Goal: Information Seeking & Learning: Learn about a topic

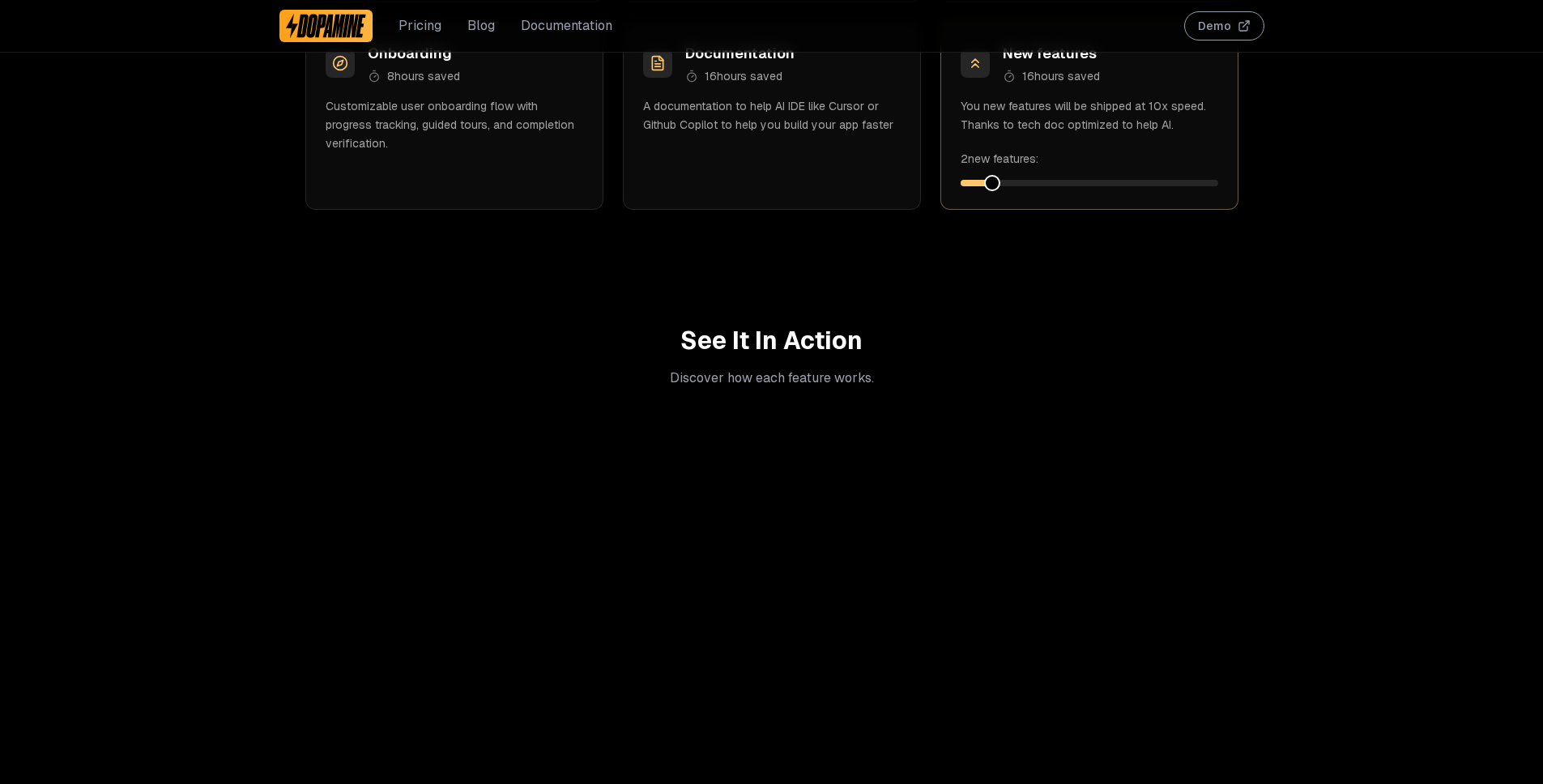
scroll to position [2142, 0]
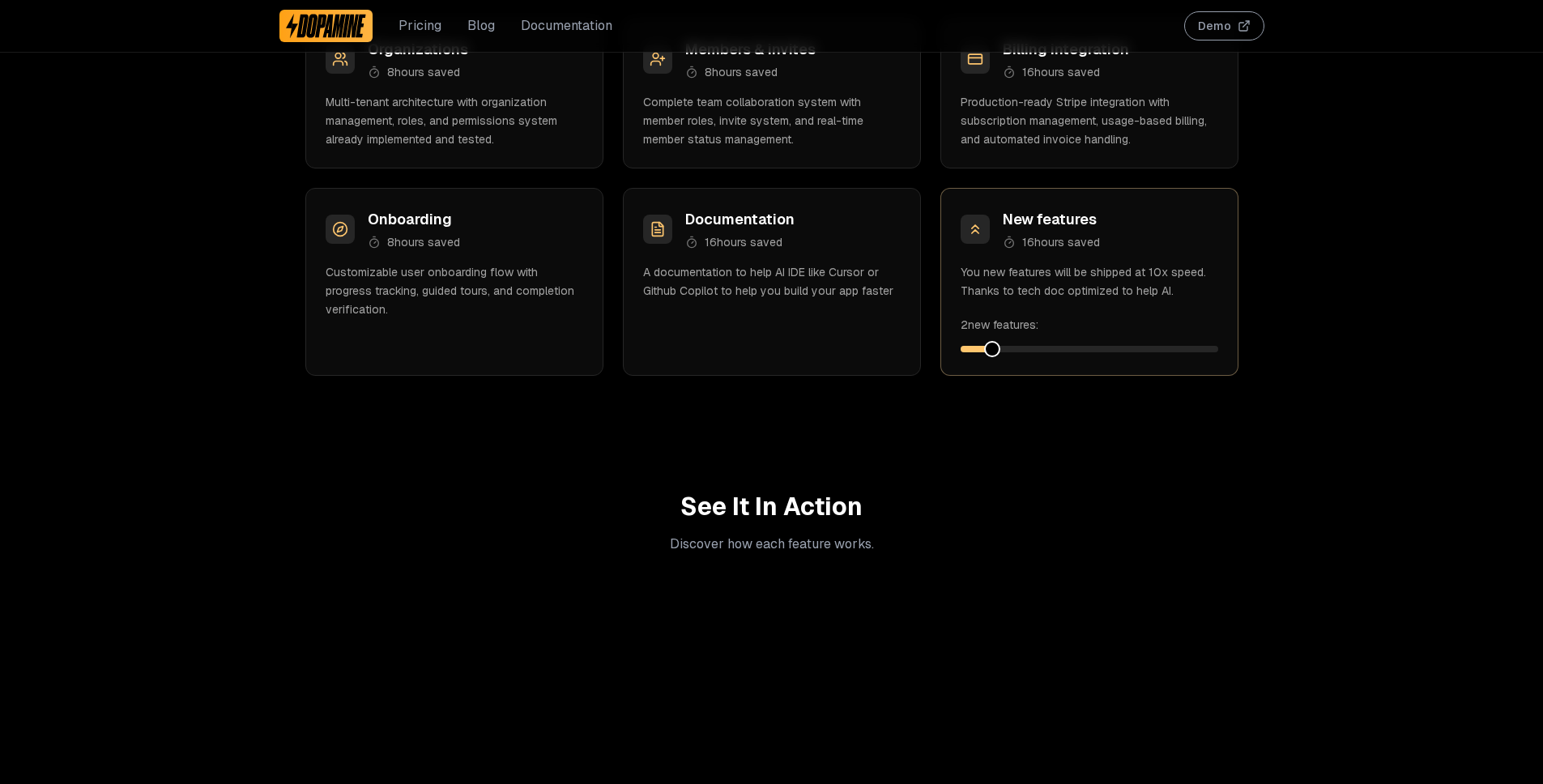
click at [1213, 12] on button "Demo" at bounding box center [1224, 25] width 80 height 30
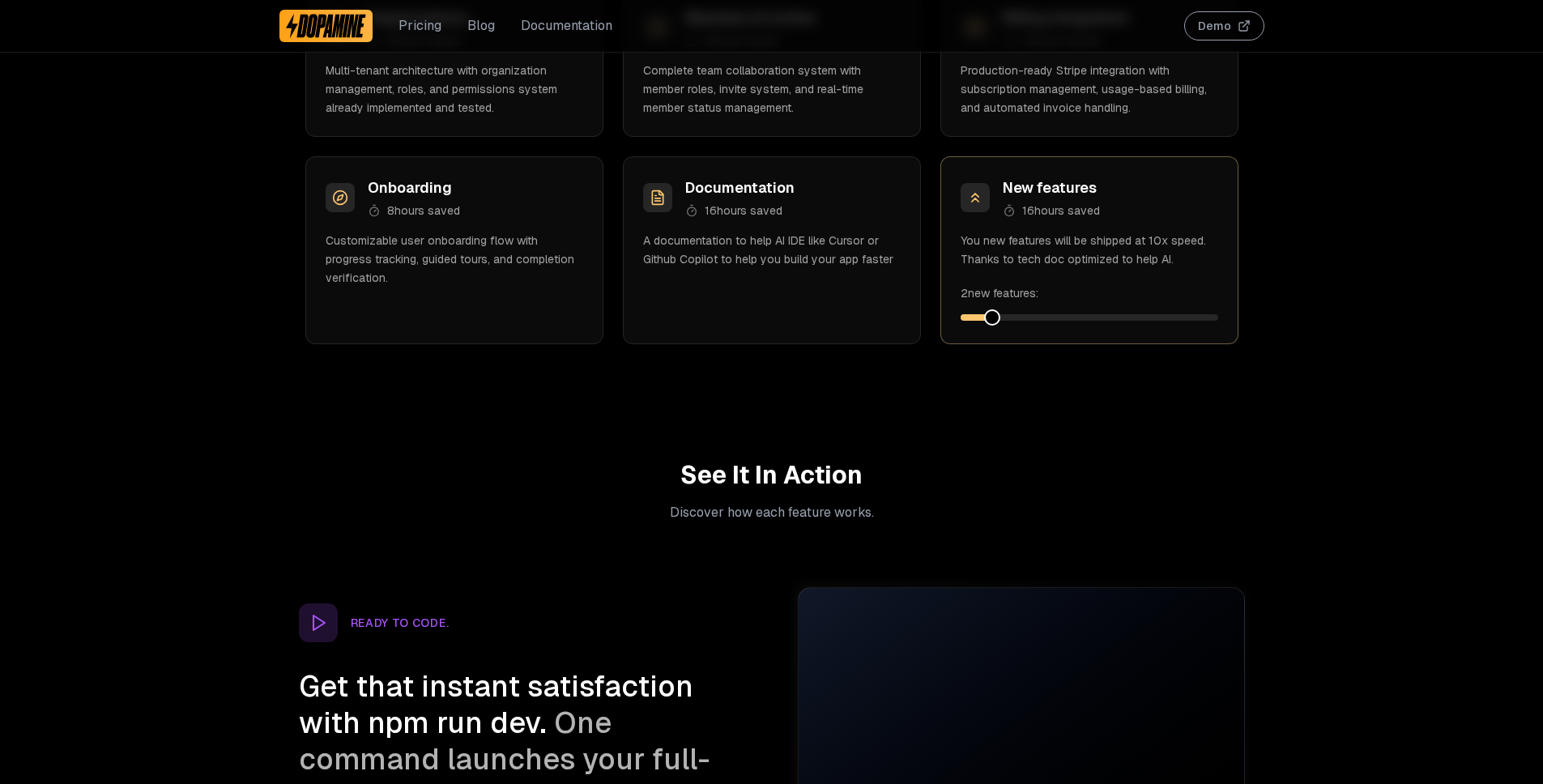
scroll to position [2174, 0]
click at [1069, 321] on span at bounding box center [1077, 316] width 16 height 16
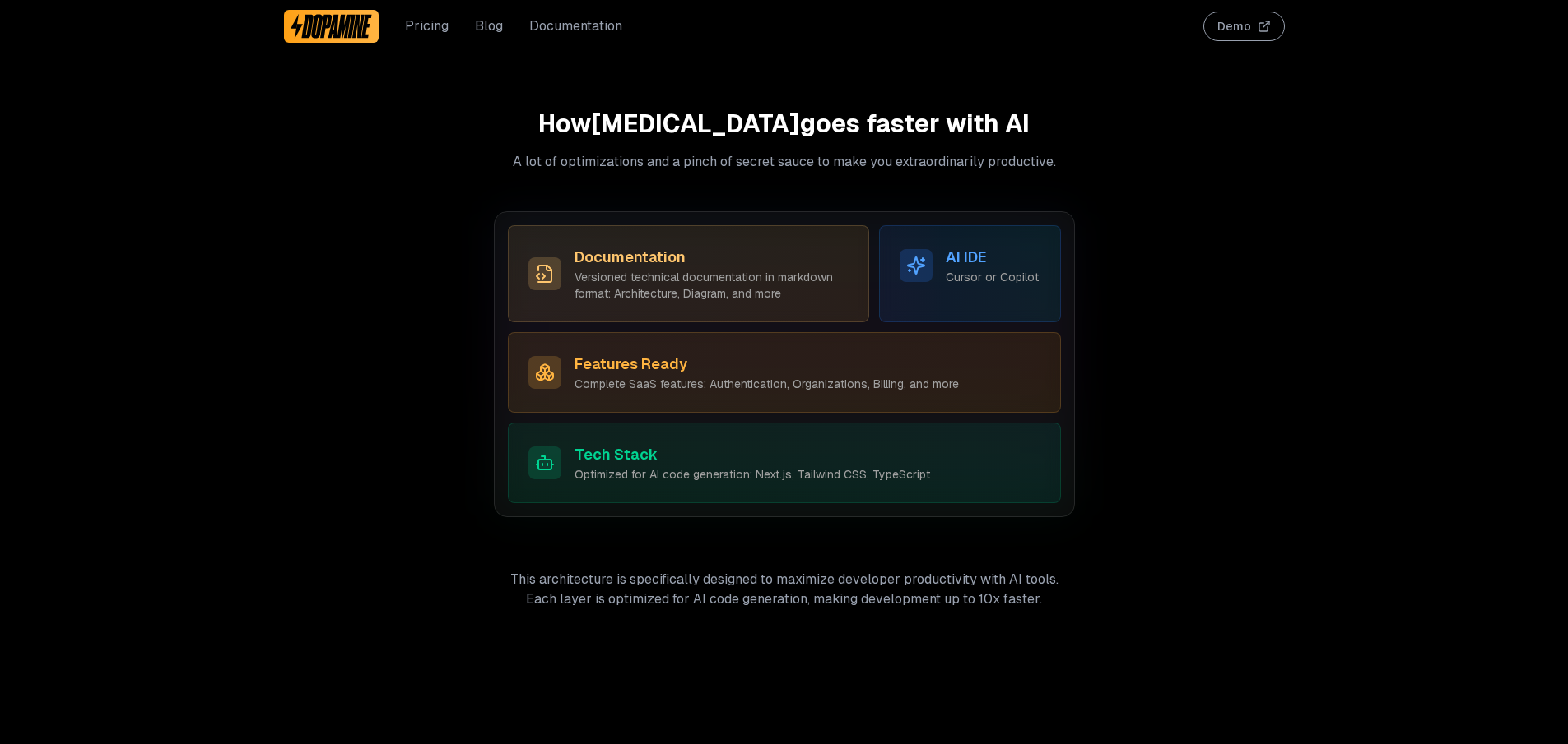
scroll to position [4688, 0]
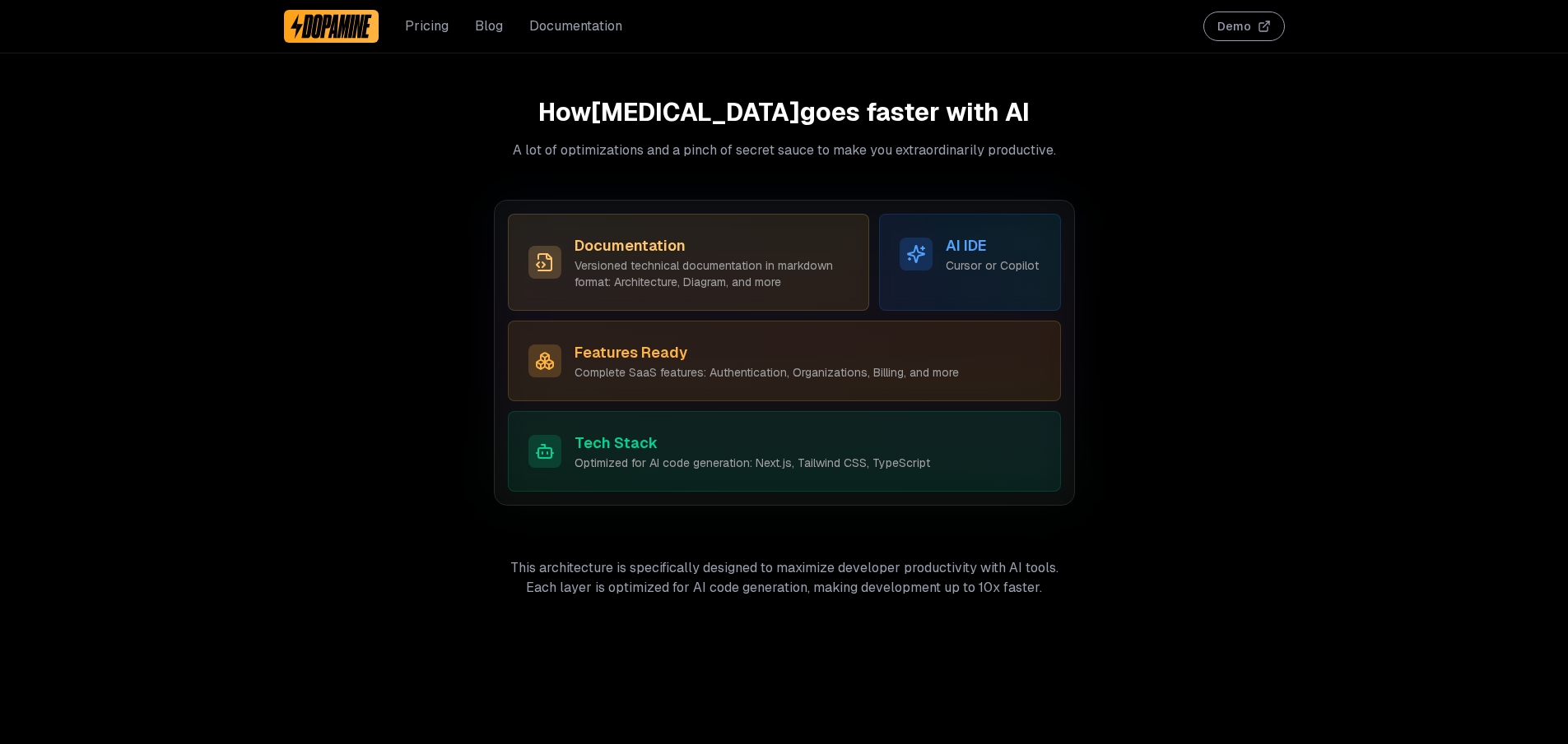
click at [884, 432] on h3 "Tech Stack" at bounding box center [752, 443] width 356 height 23
click at [996, 358] on div "Features Ready Complete SaaS features: Authentication, Organizations, Billing, …" at bounding box center [784, 361] width 512 height 39
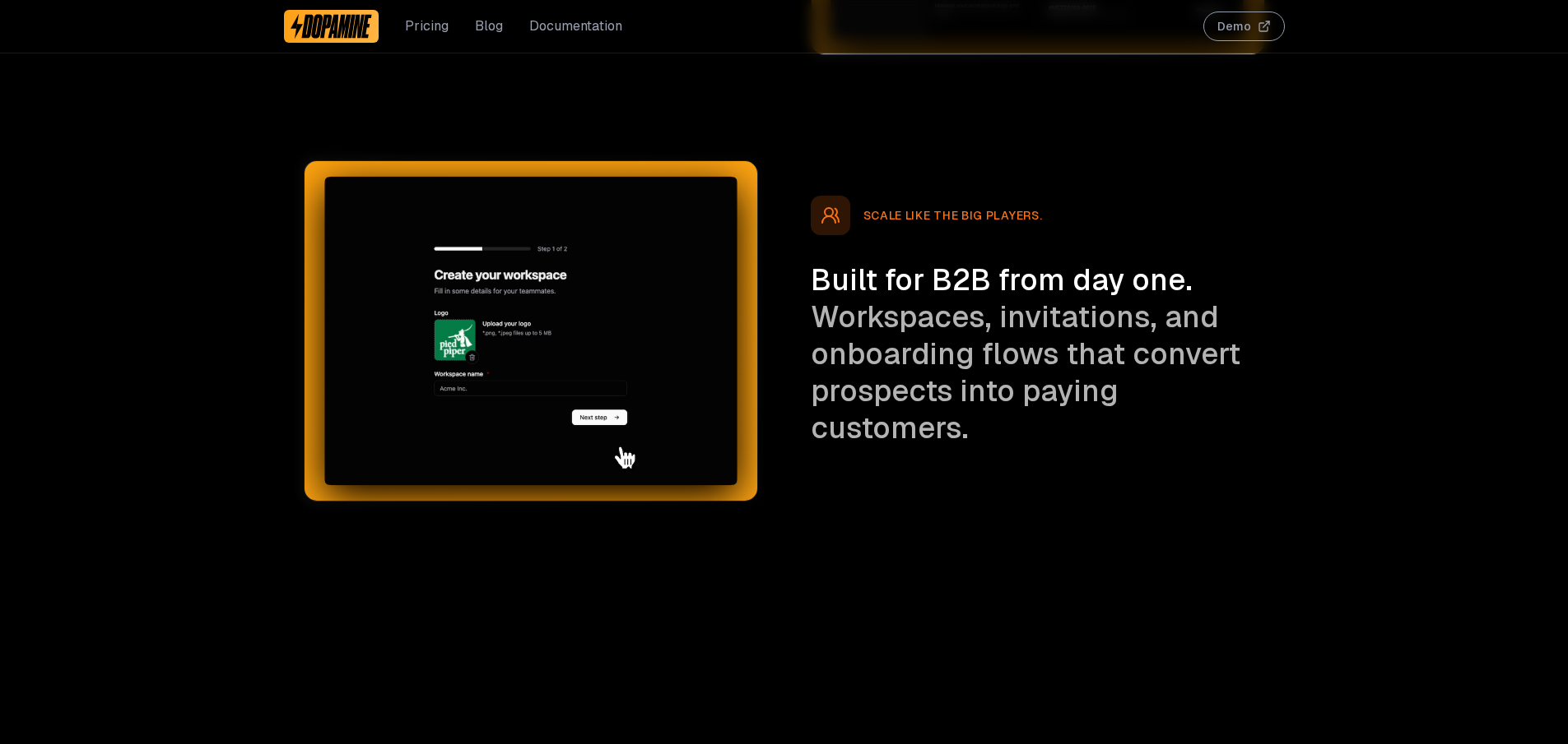
scroll to position [3969, 0]
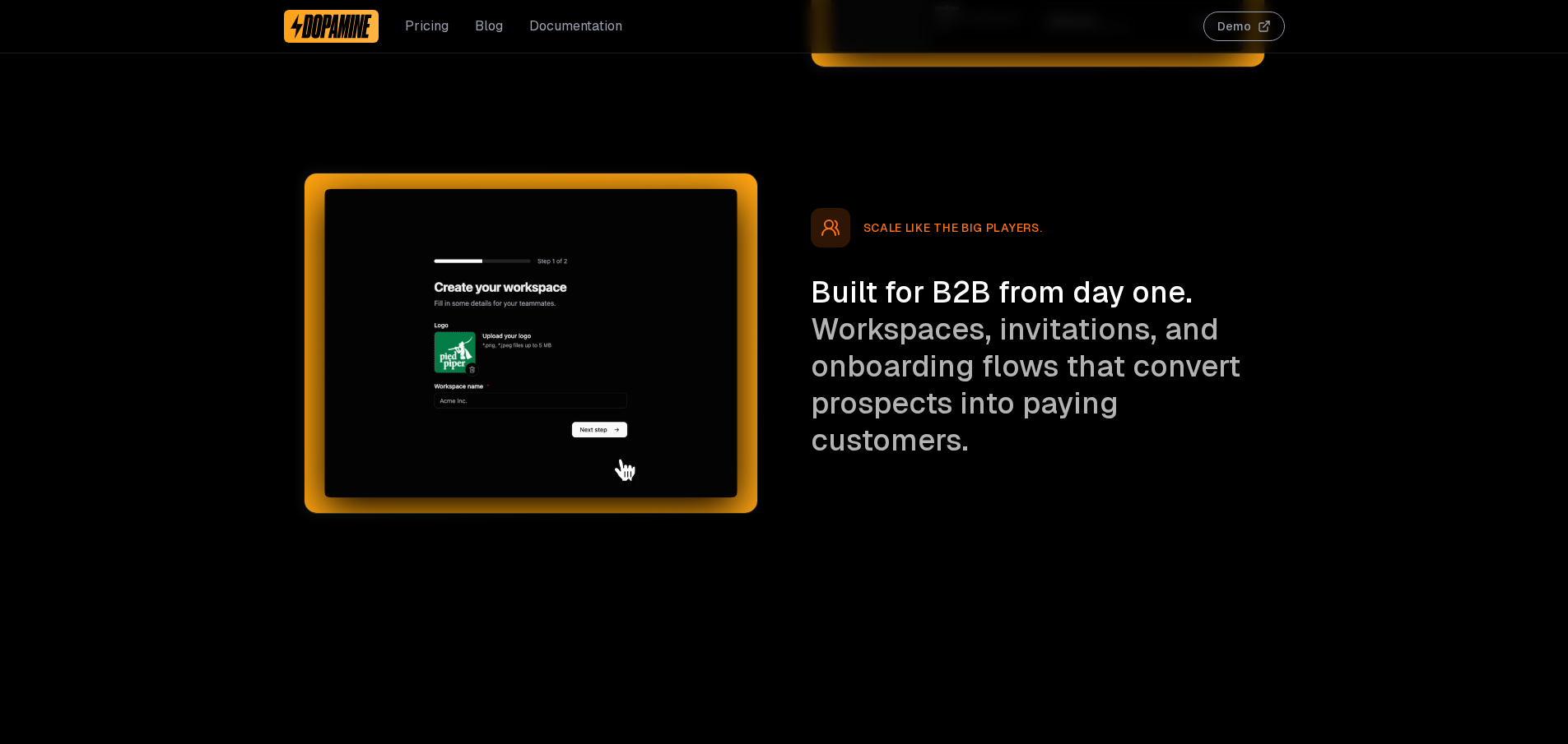
click at [604, 37] on div "Pricing Blog Documentation" at bounding box center [453, 26] width 339 height 52
click at [603, 32] on link "Documentation" at bounding box center [575, 26] width 93 height 20
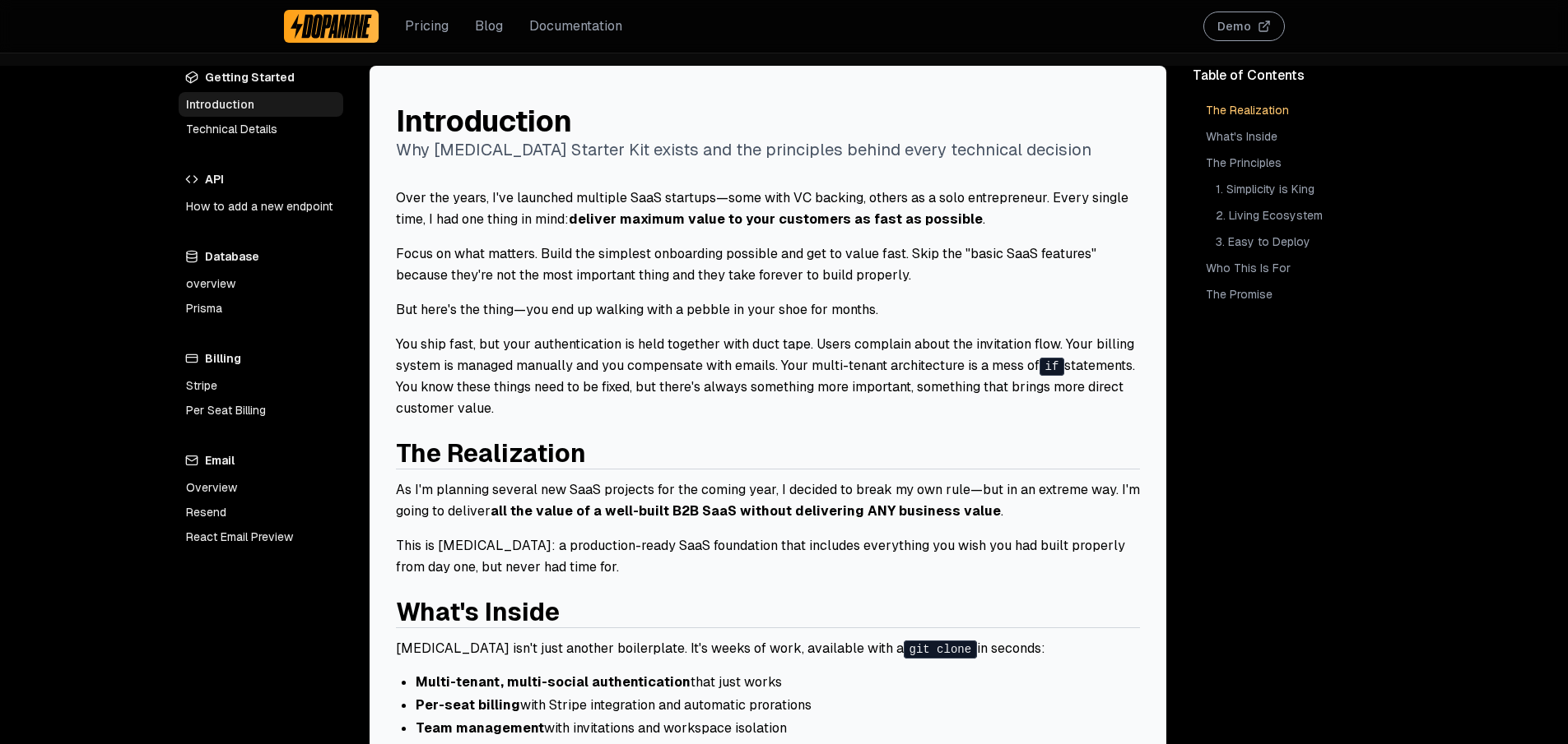
click at [247, 310] on link "Prisma" at bounding box center [261, 308] width 165 height 25
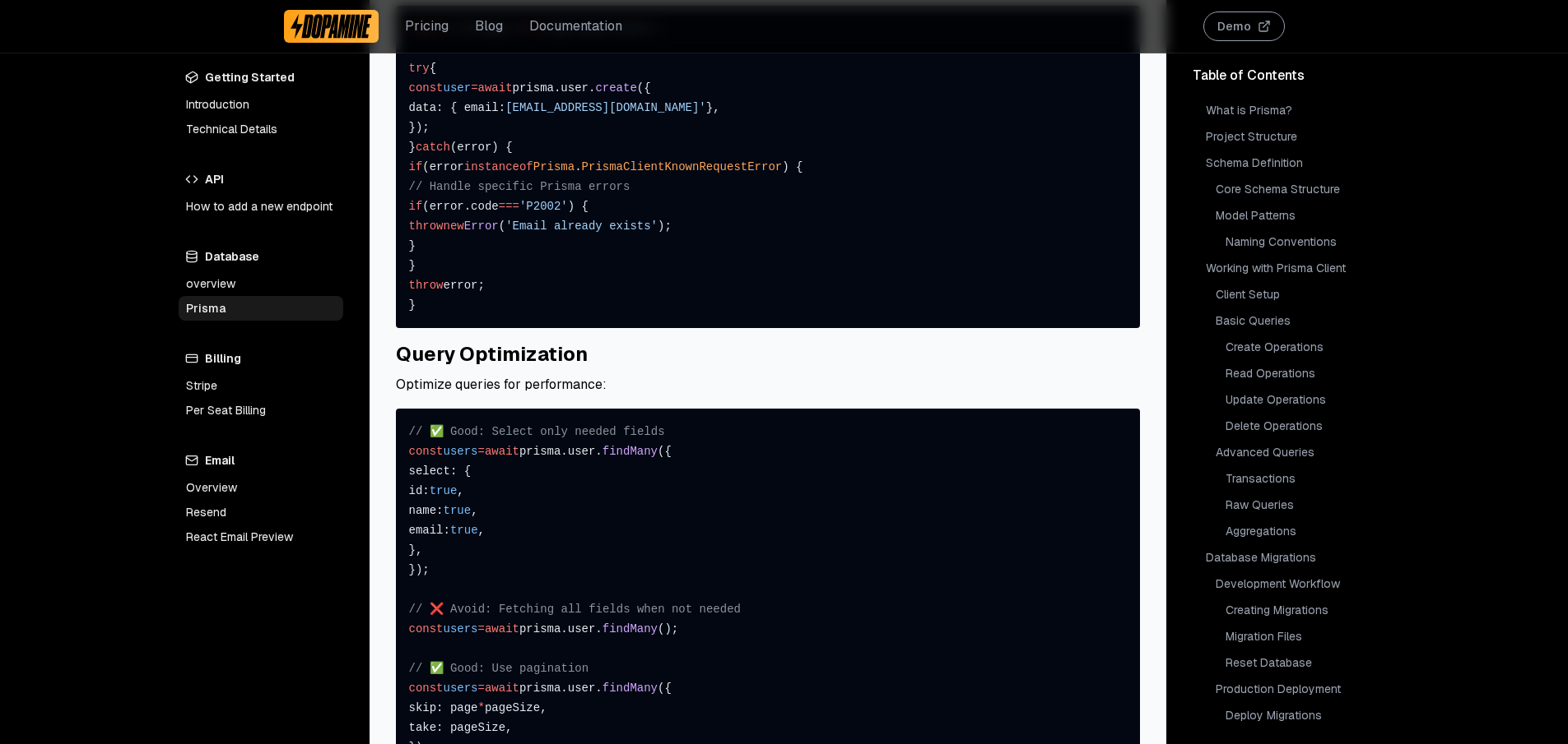
scroll to position [7527, 0]
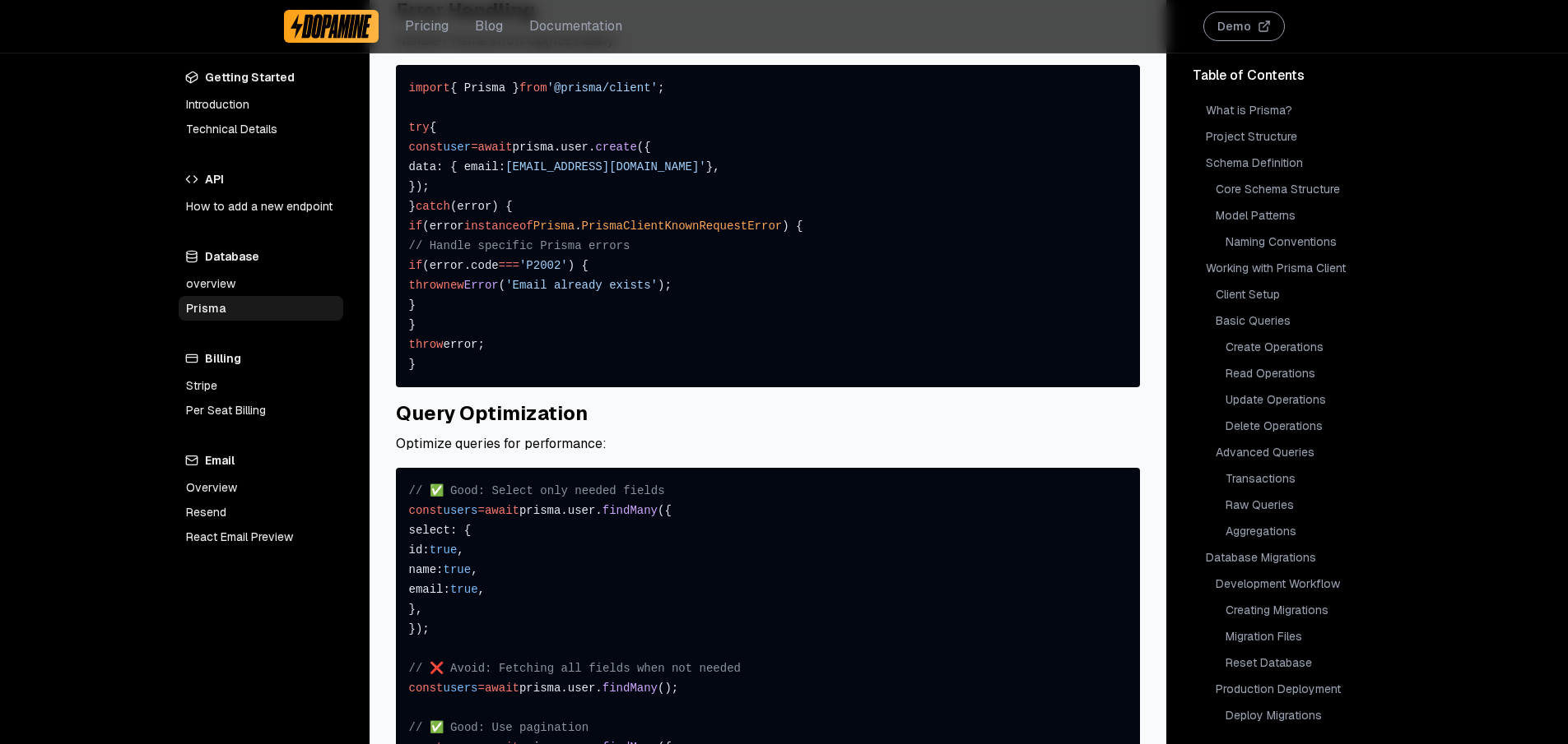
click at [267, 385] on link "Stripe" at bounding box center [261, 385] width 165 height 25
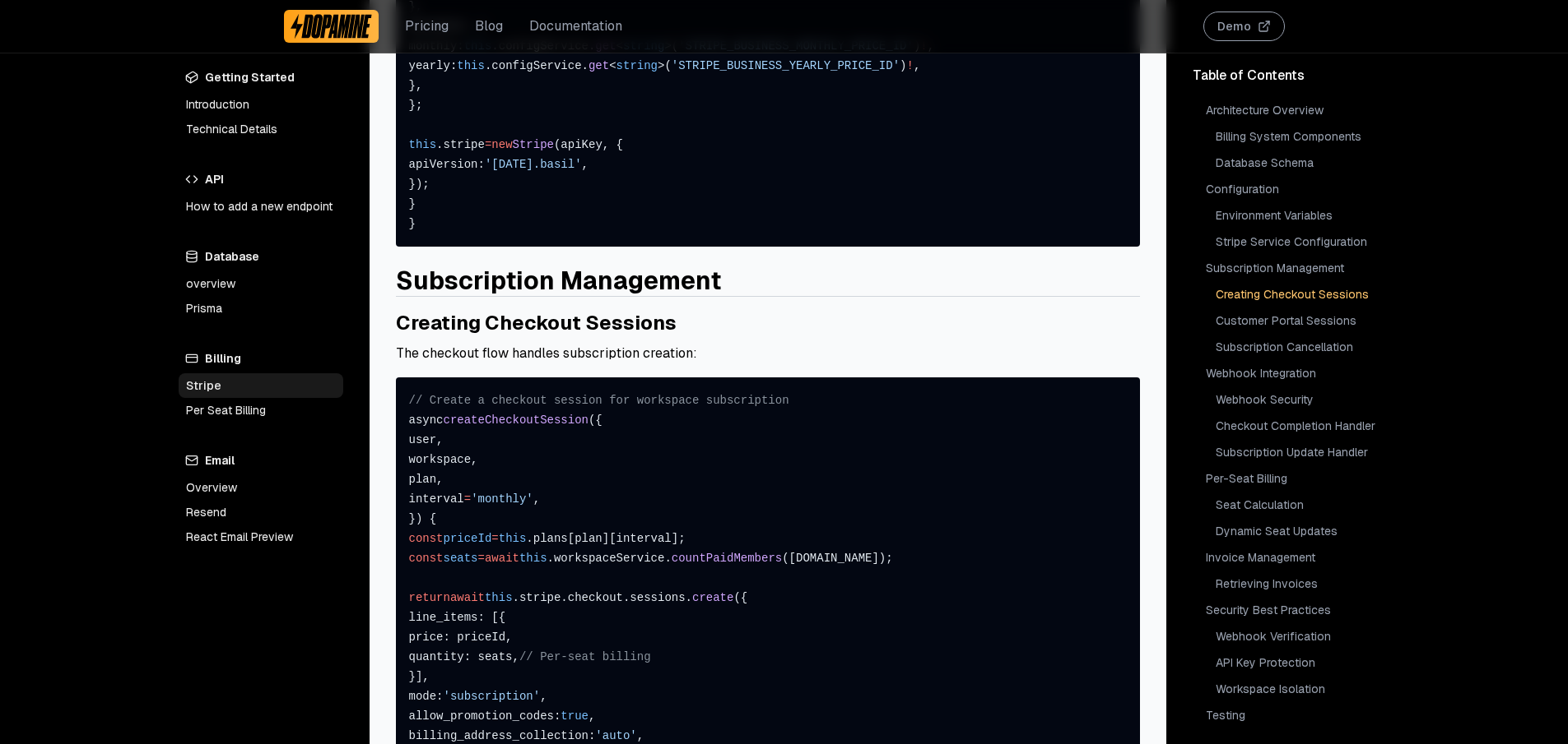
scroll to position [1551, 0]
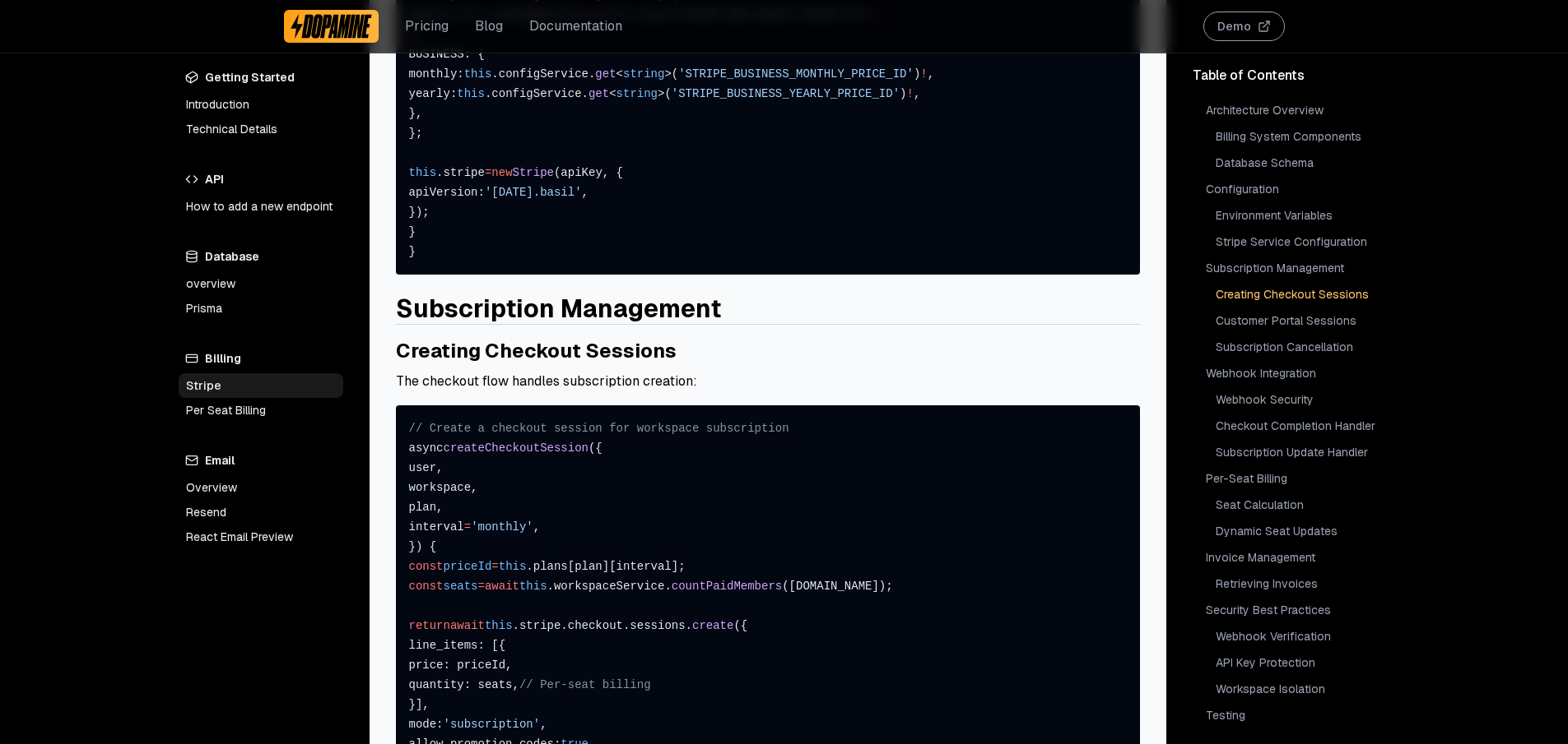
click at [275, 481] on link "Overview" at bounding box center [261, 487] width 165 height 25
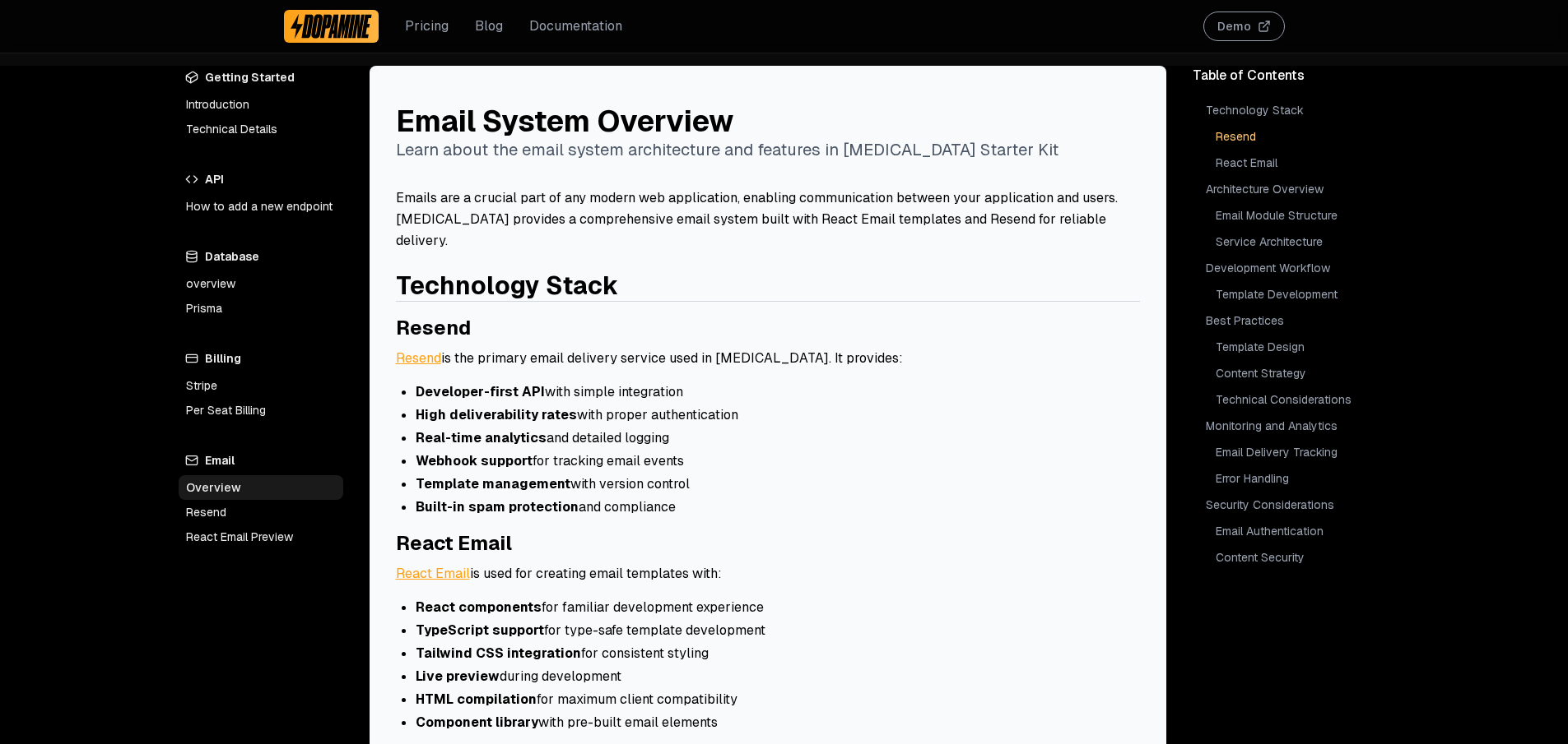
click at [248, 520] on link "Resend" at bounding box center [261, 512] width 165 height 25
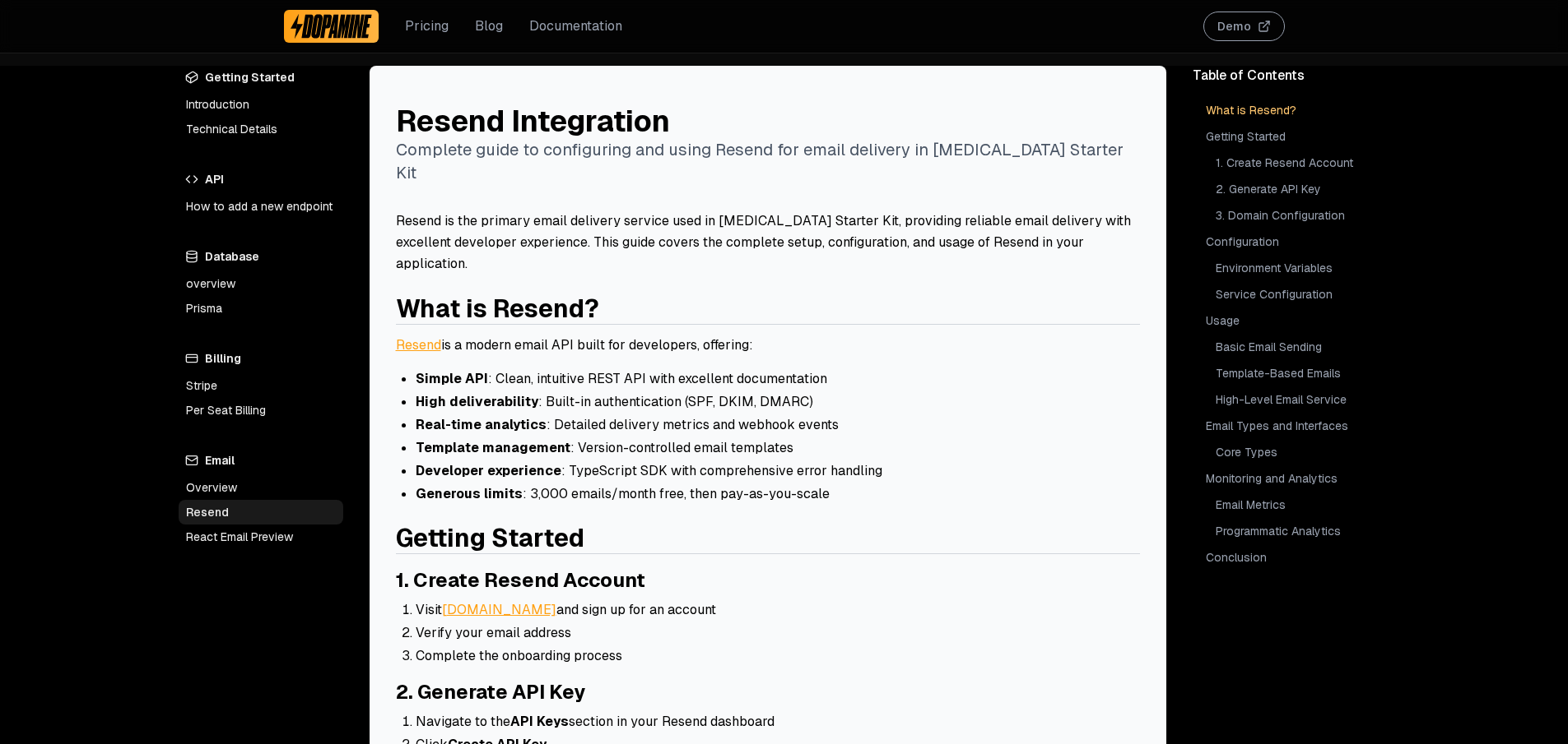
click at [252, 544] on link "React Email Preview" at bounding box center [261, 536] width 165 height 25
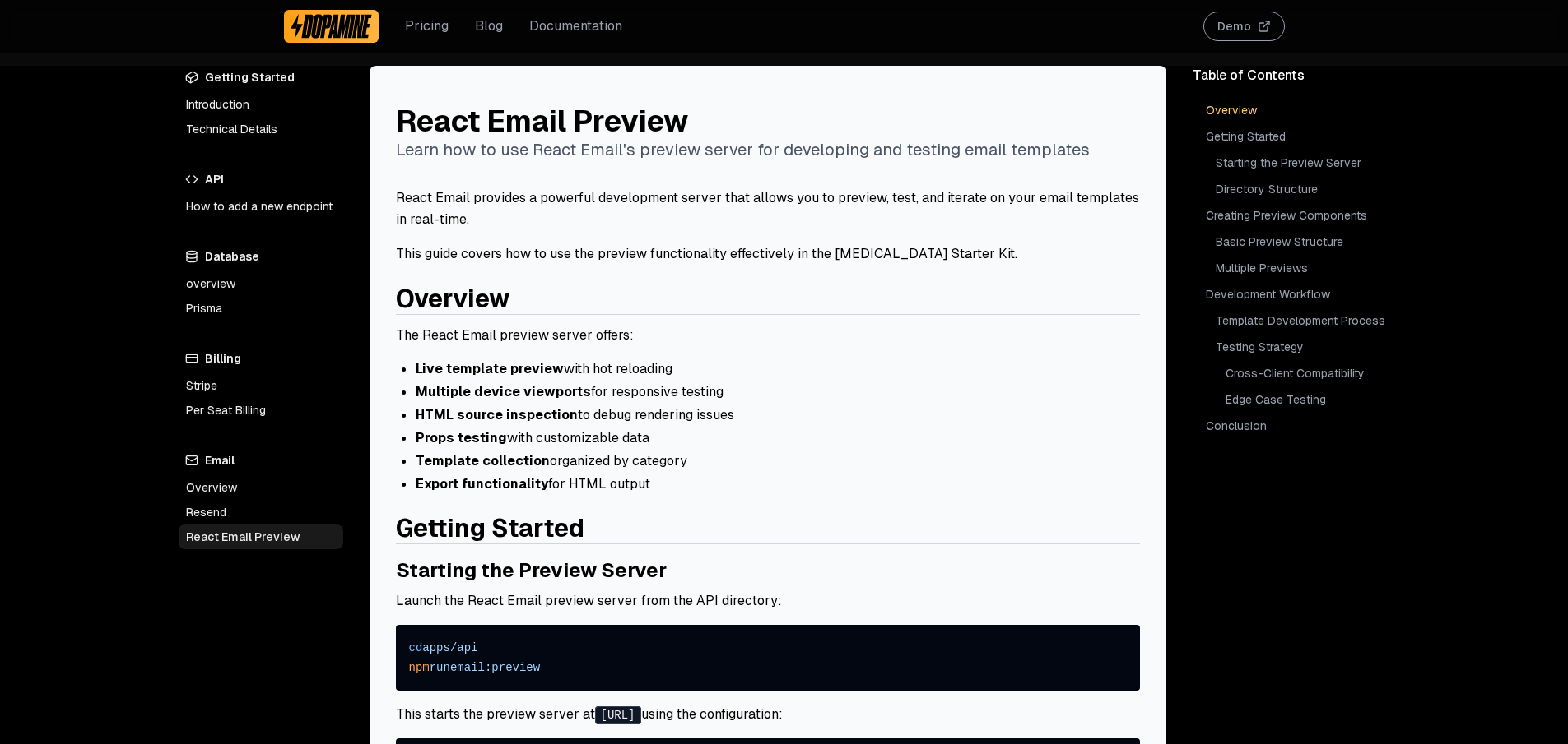
click at [248, 525] on link "React Email Preview" at bounding box center [261, 536] width 165 height 25
click at [247, 516] on link "Resend" at bounding box center [261, 512] width 165 height 25
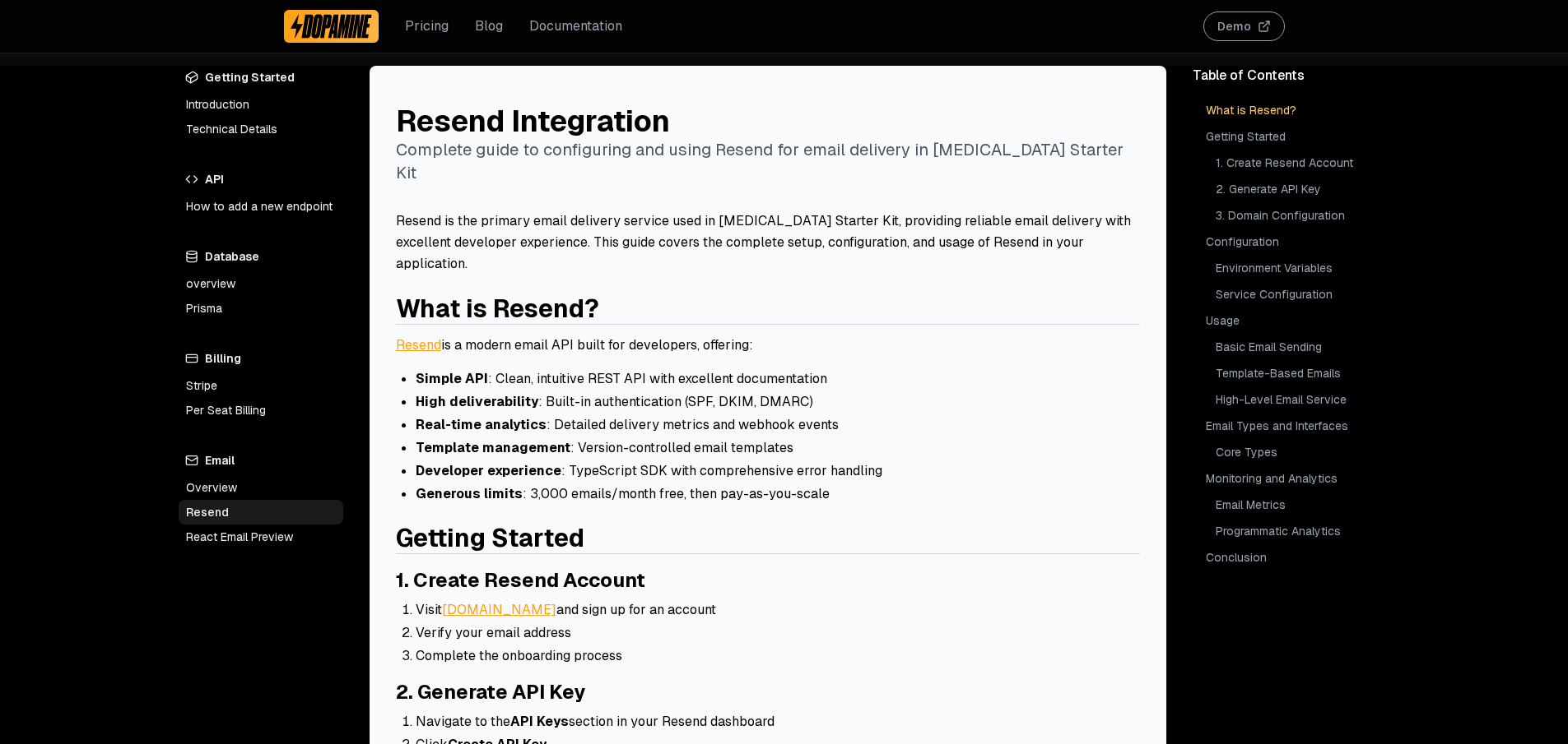
click at [418, 336] on link "Resend" at bounding box center [418, 345] width 46 height 17
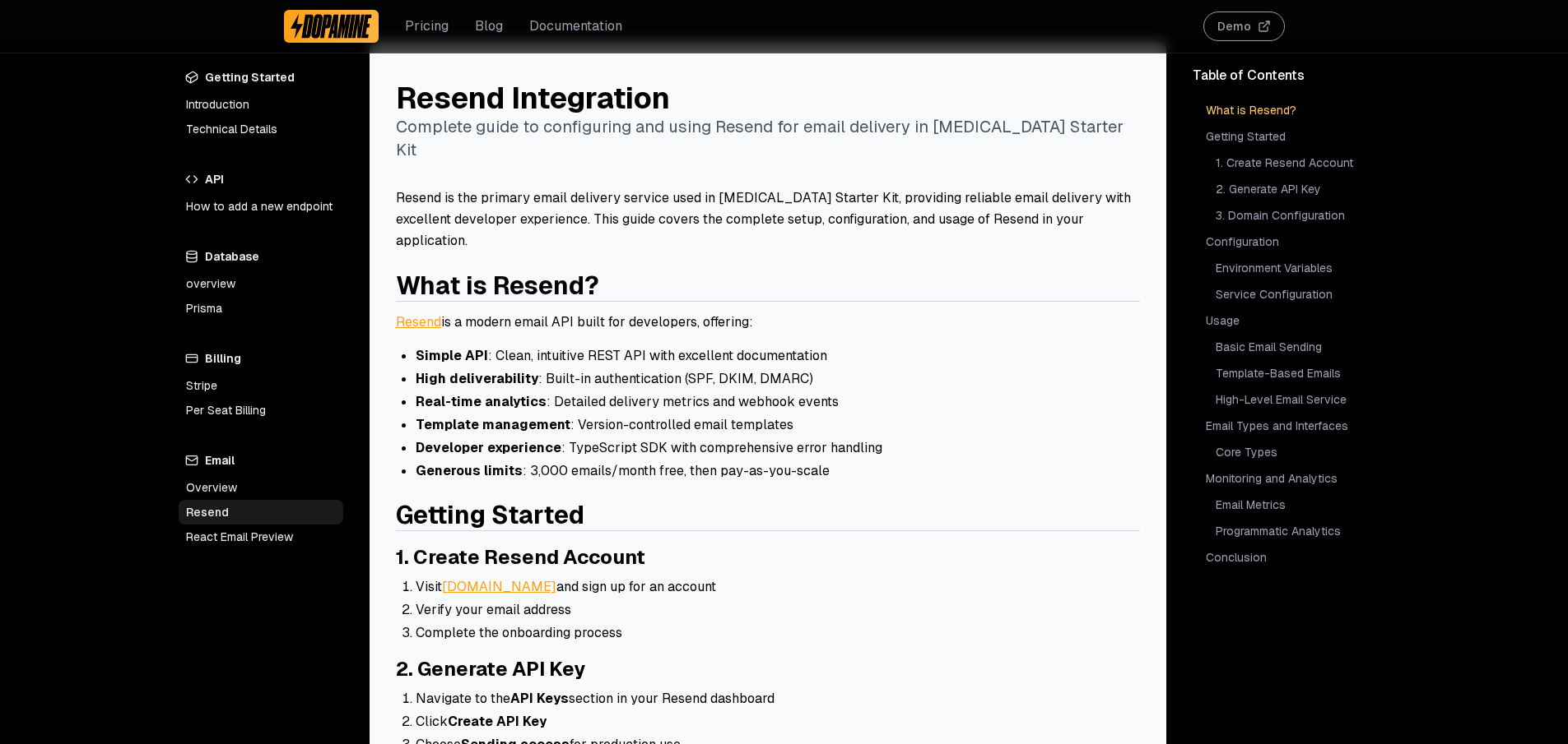
scroll to position [21, 0]
click at [220, 287] on link "overview" at bounding box center [261, 283] width 165 height 25
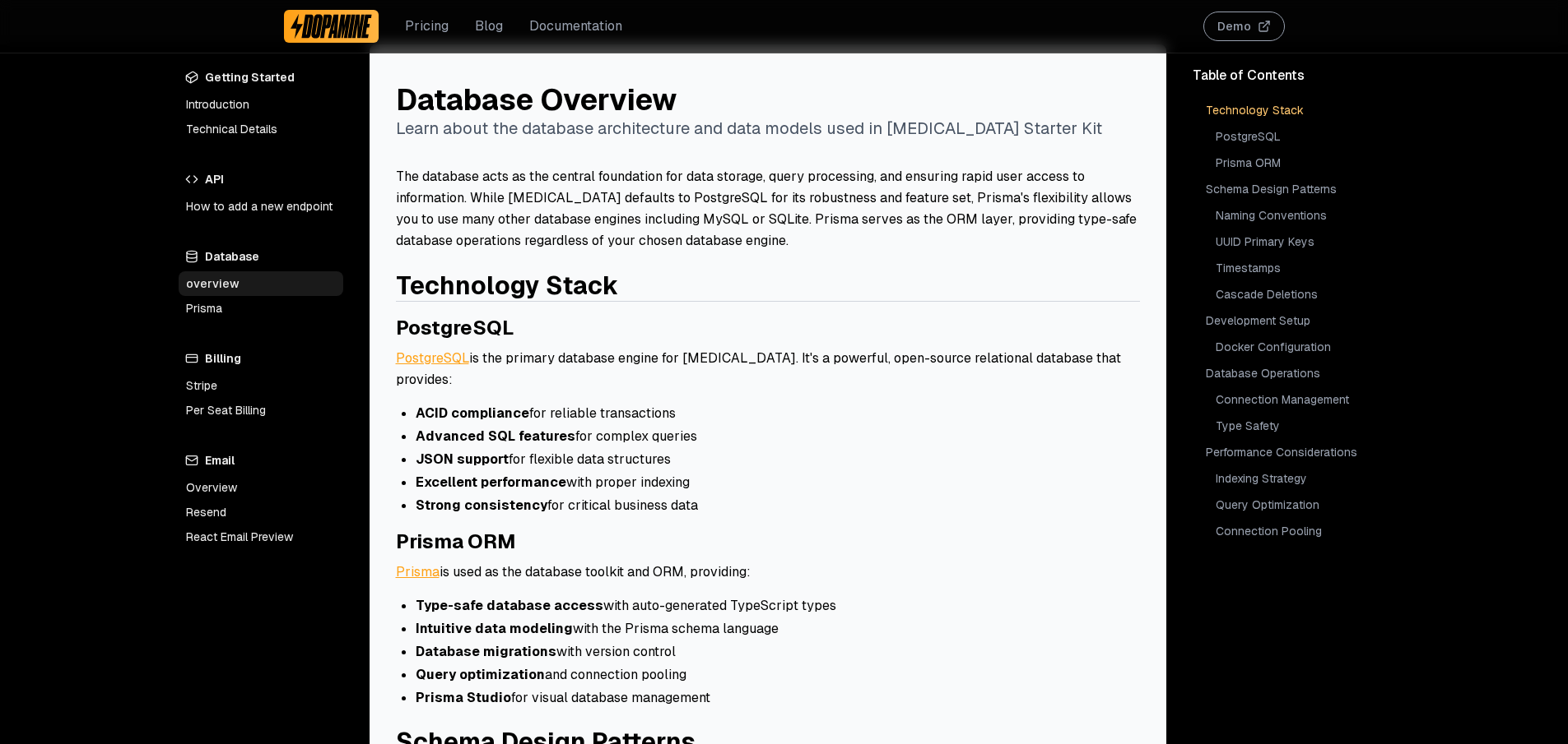
click at [257, 199] on link "How to add a new endpoint" at bounding box center [261, 206] width 165 height 25
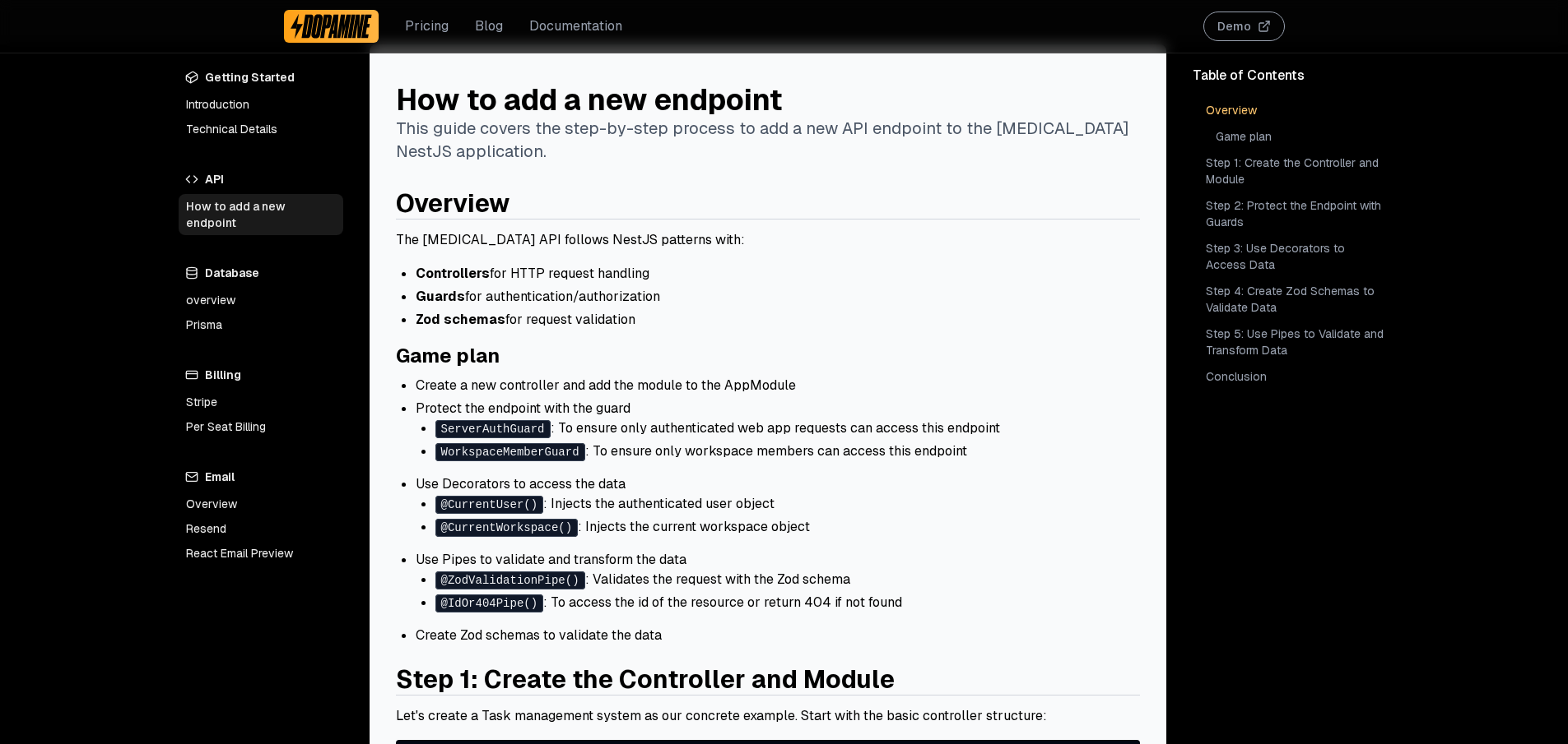
click at [428, 32] on link "Pricing" at bounding box center [427, 26] width 44 height 20
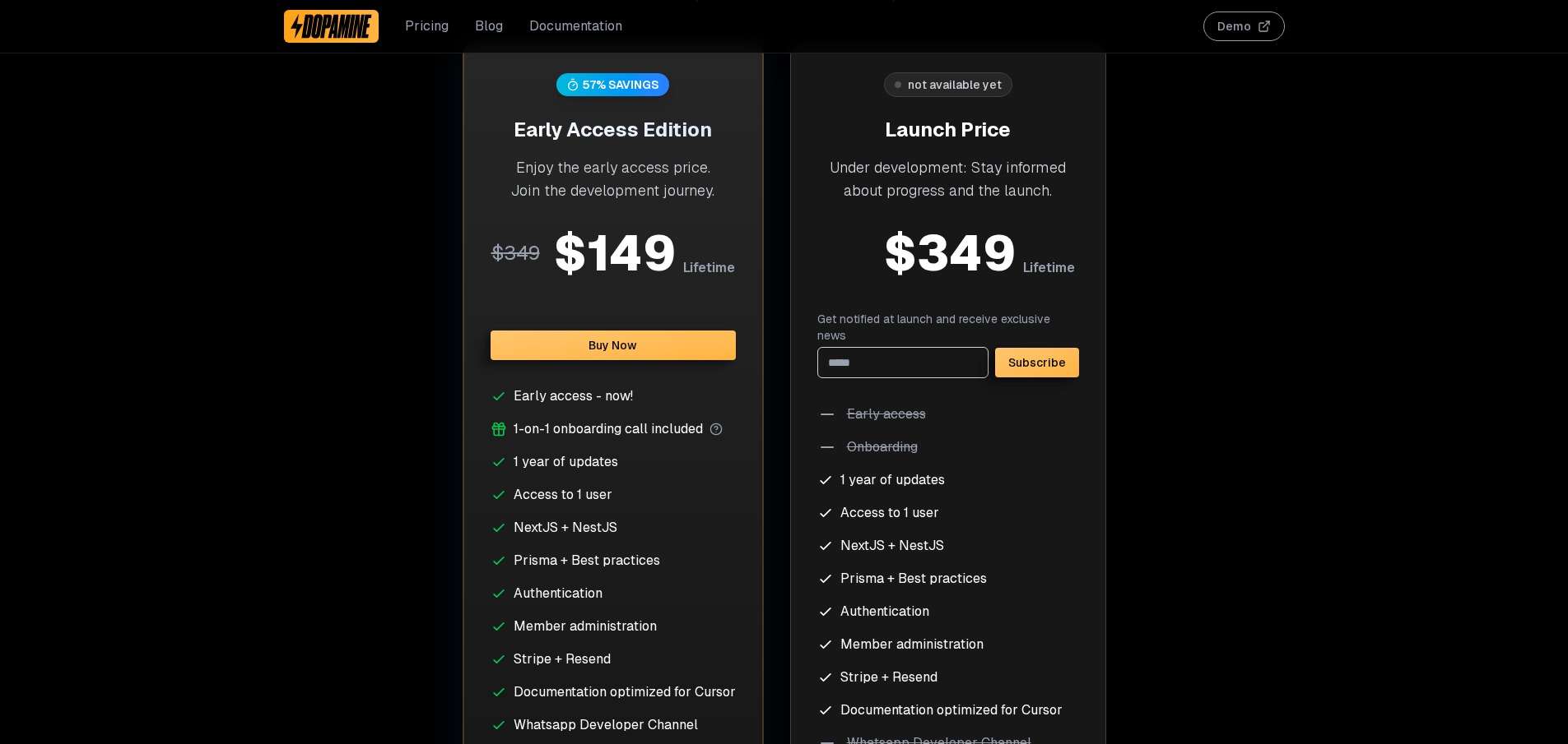
scroll to position [6503, 0]
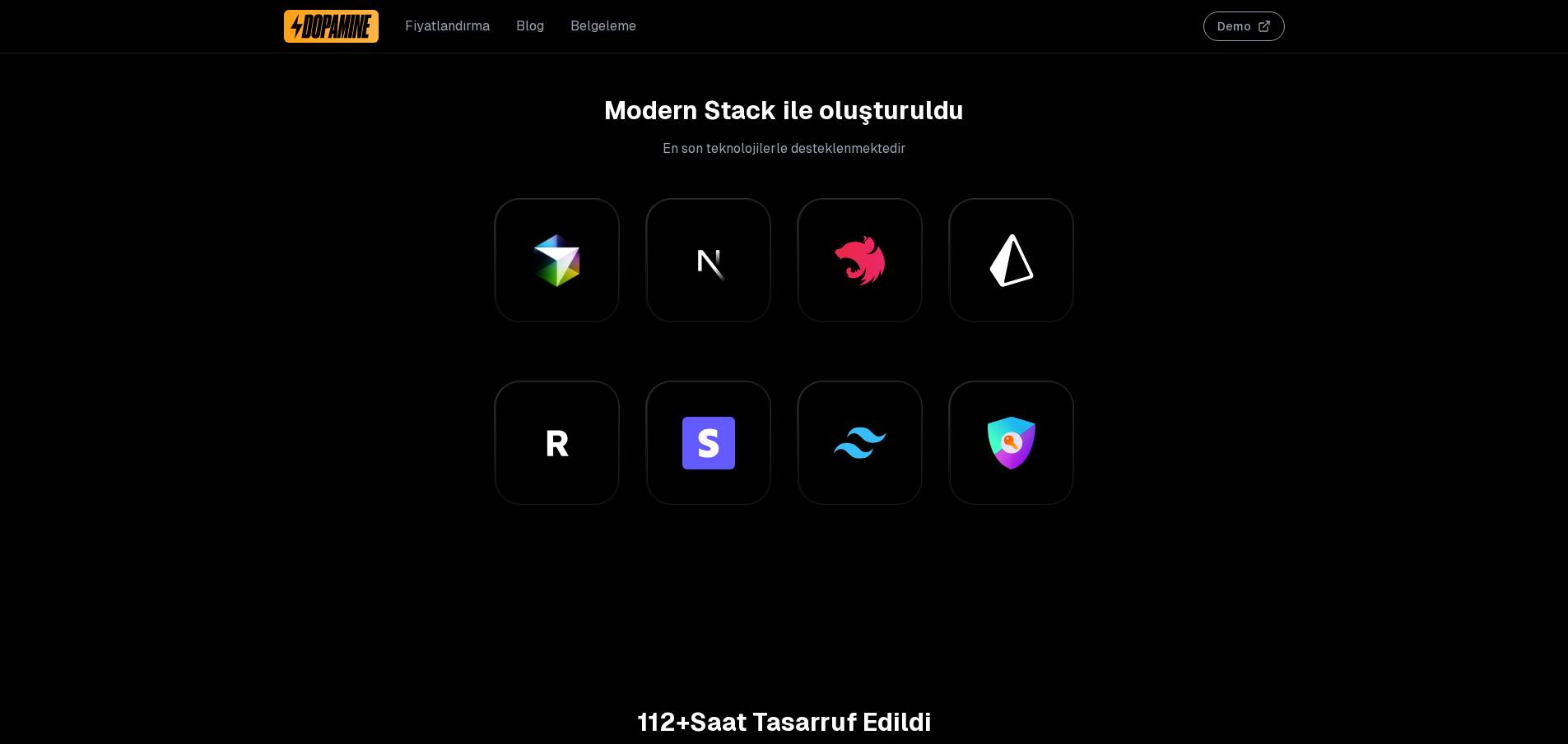
scroll to position [0, 0]
